Goal: Transaction & Acquisition: Purchase product/service

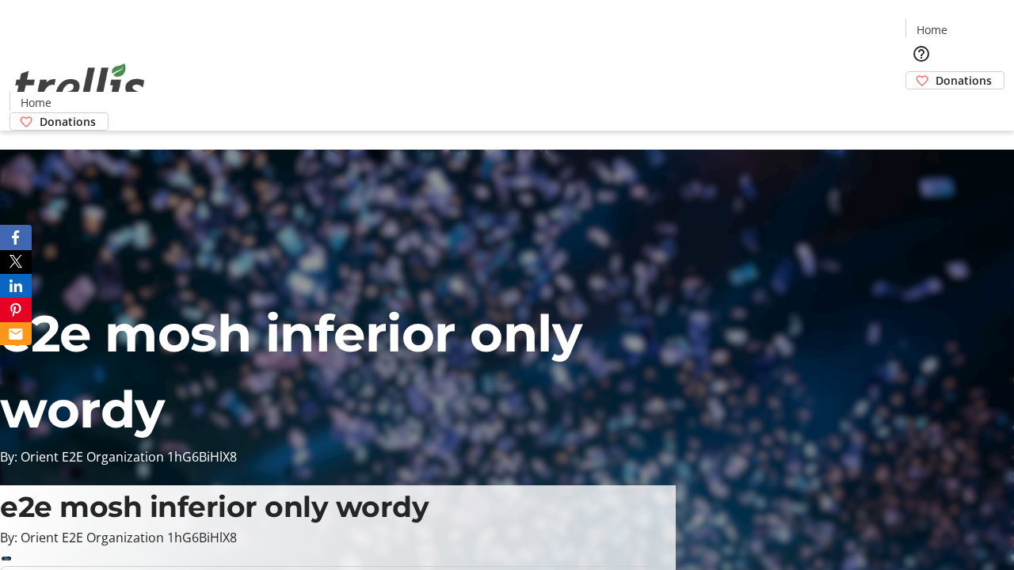
click at [969, 24] on span "Sign Up" at bounding box center [975, 22] width 46 height 19
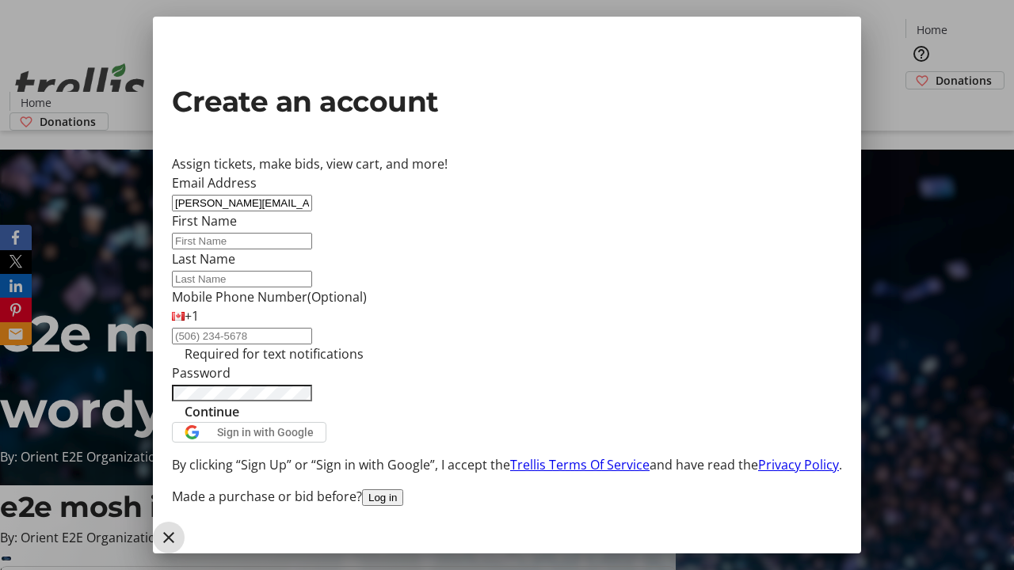
type input "[PERSON_NAME][EMAIL_ADDRESS][DOMAIN_NAME]"
type input "[PERSON_NAME]"
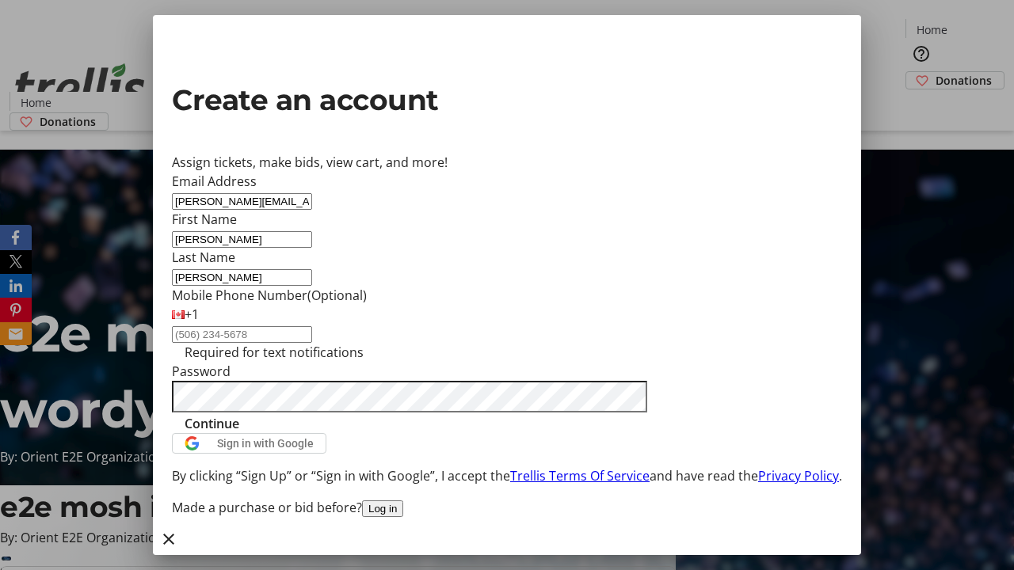
click at [239, 433] on span "Continue" at bounding box center [212, 423] width 55 height 19
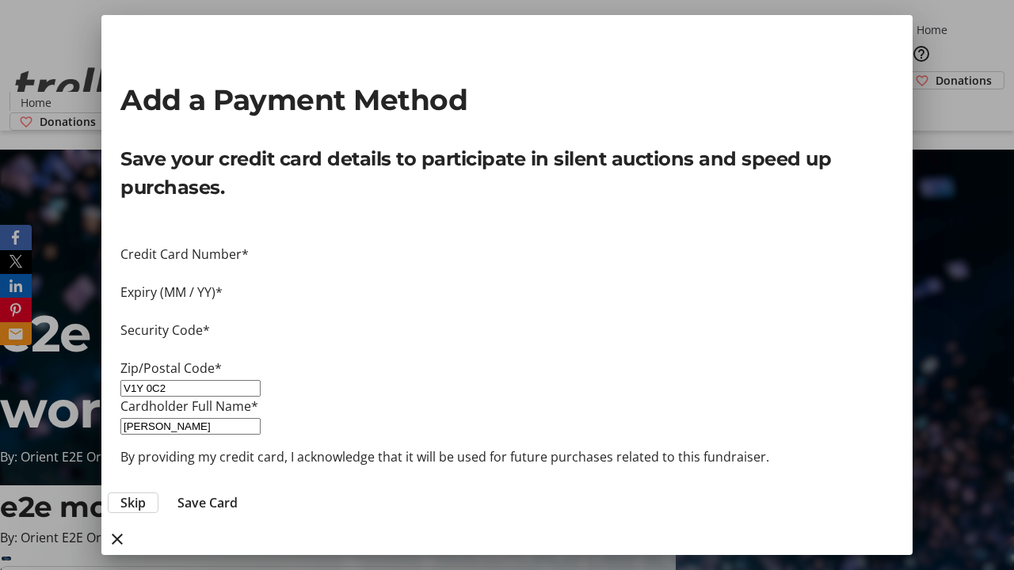
type input "V1Y 0C2"
click at [238, 494] on span "Save Card" at bounding box center [207, 503] width 60 height 19
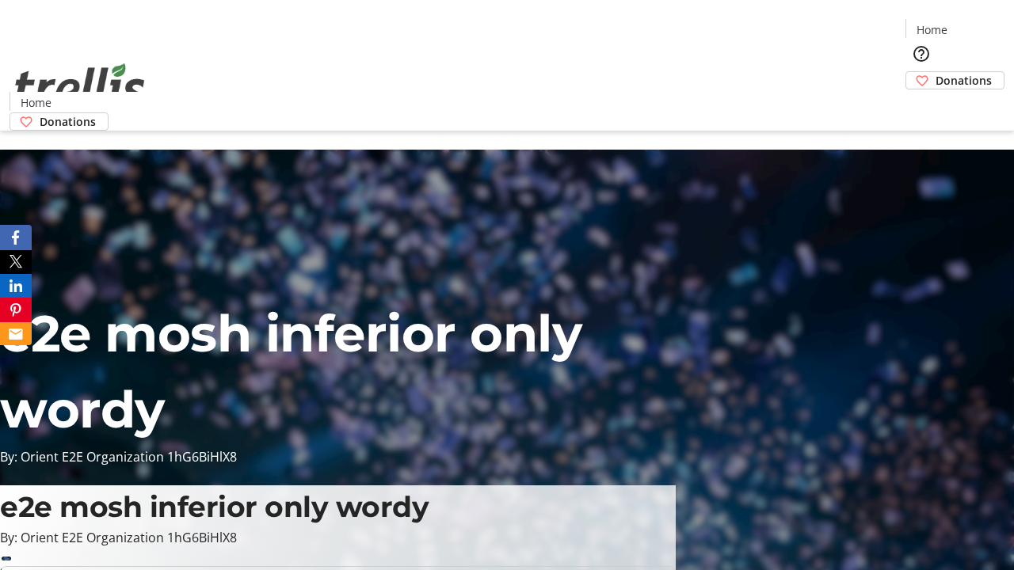
click at [936, 72] on span "Donations" at bounding box center [964, 80] width 56 height 17
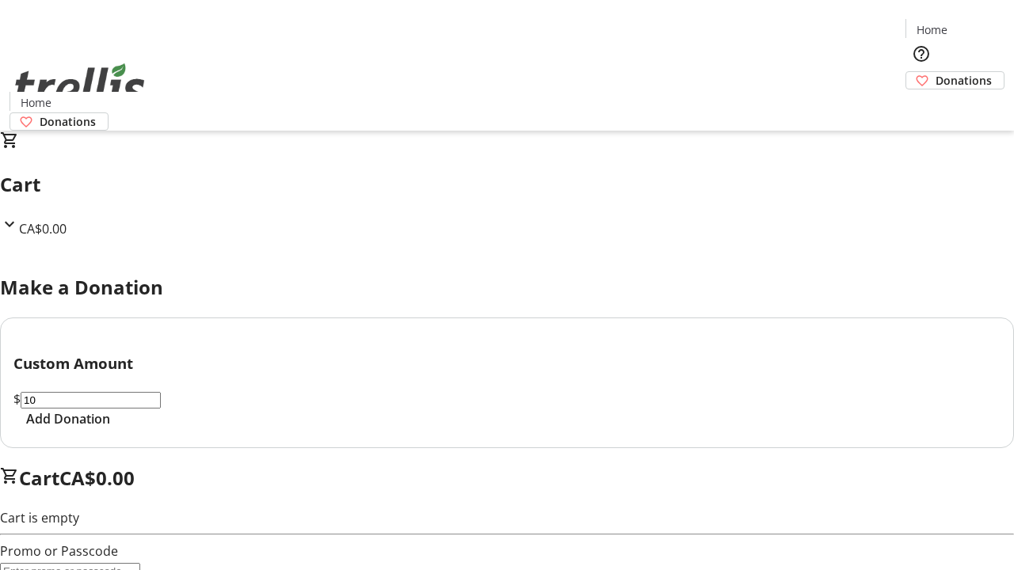
click at [110, 429] on span "Add Donation" at bounding box center [68, 419] width 84 height 19
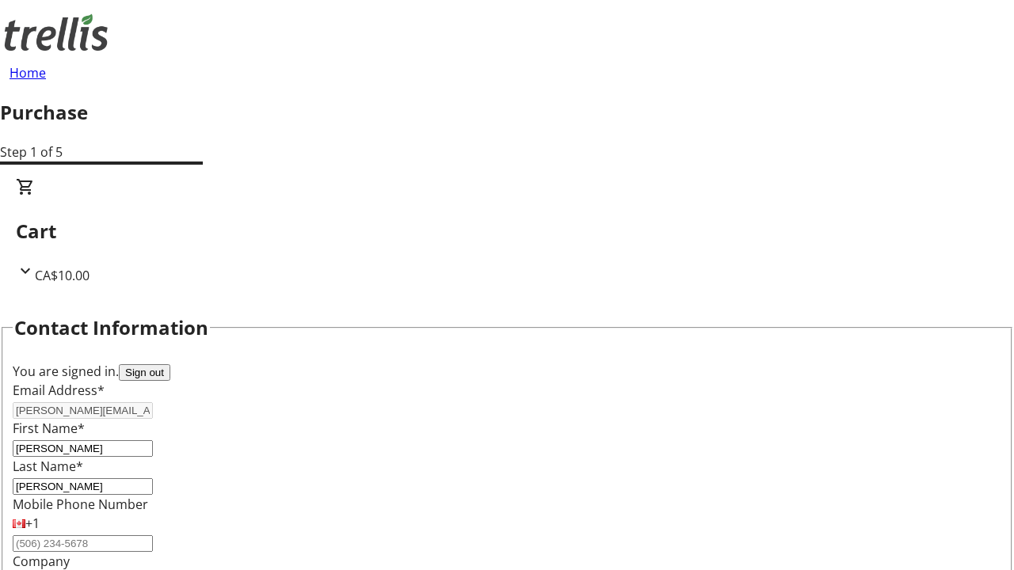
select select "CA"
select select "BC"
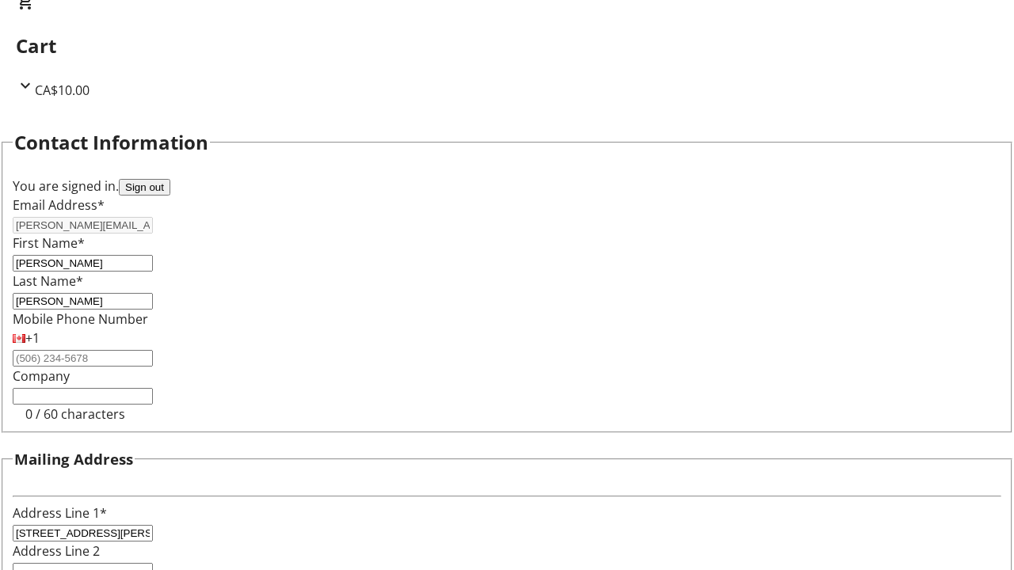
type input "Kelowna"
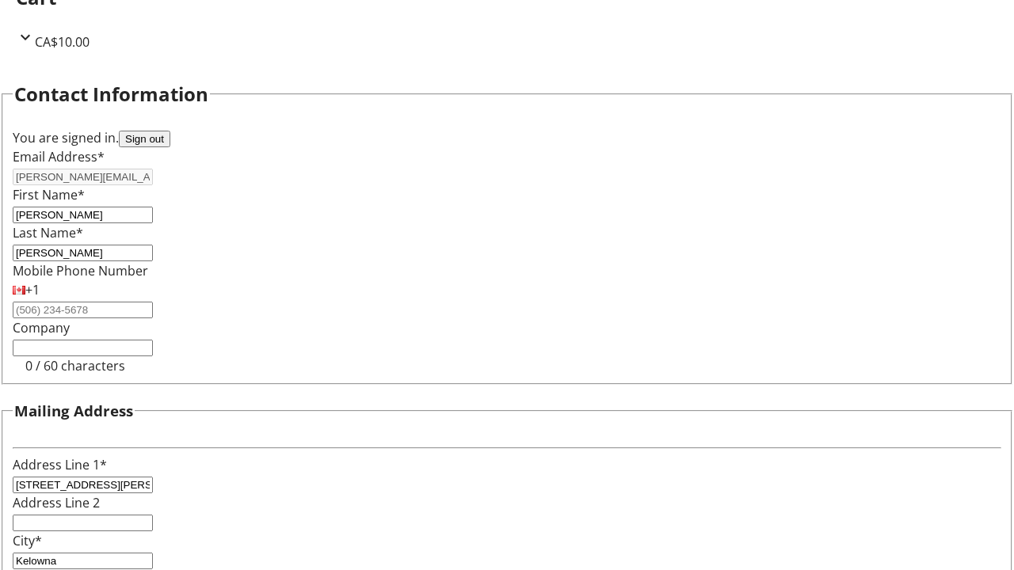
type input "V1Y 0C2"
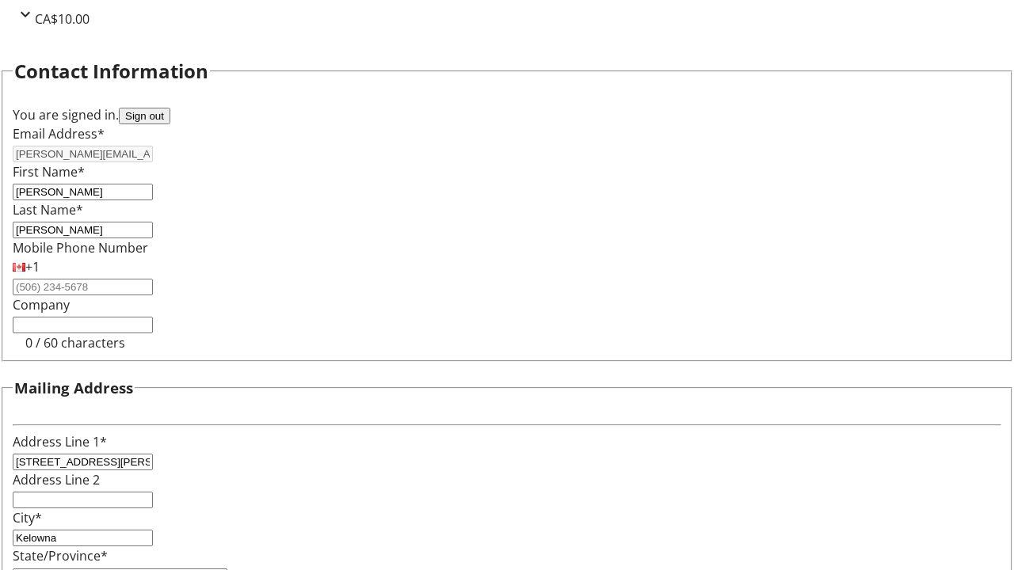
scroll to position [0, 0]
